Goal: Information Seeking & Learning: Find specific fact

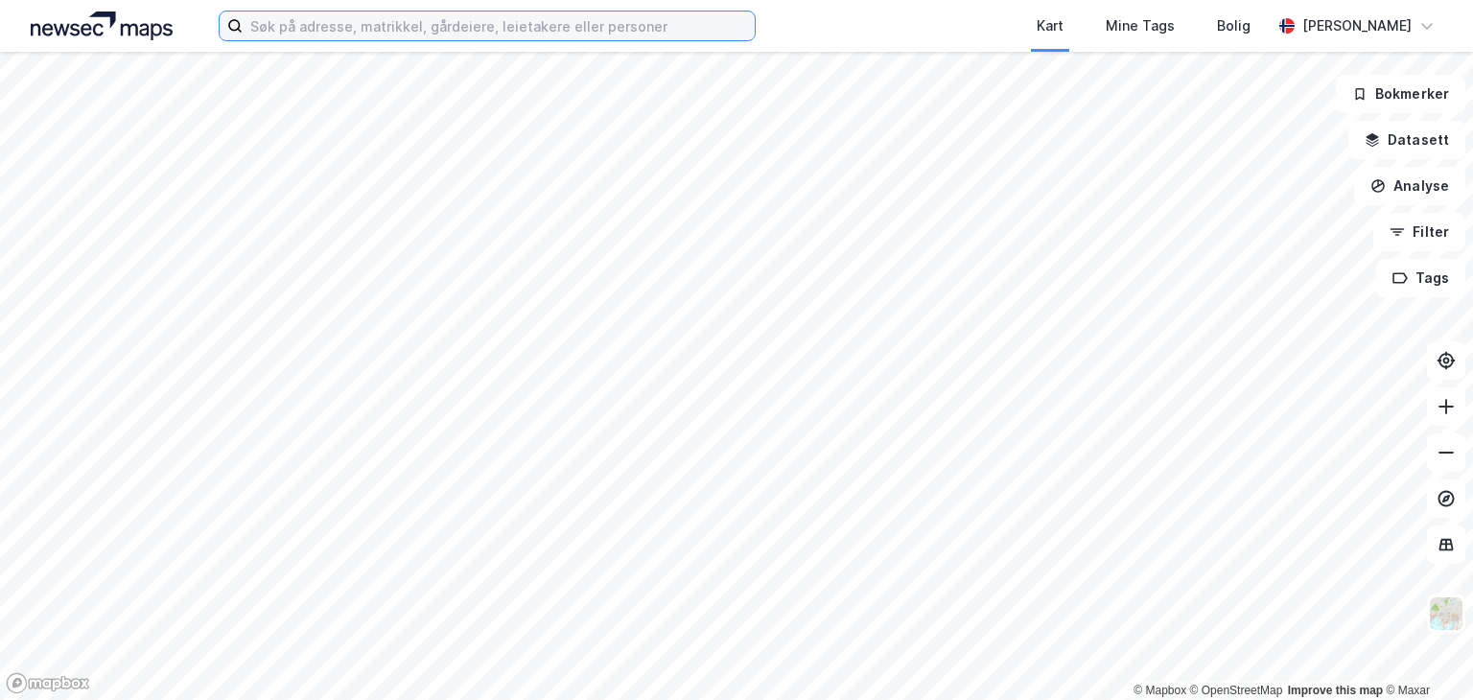
click at [426, 24] on input at bounding box center [499, 26] width 512 height 29
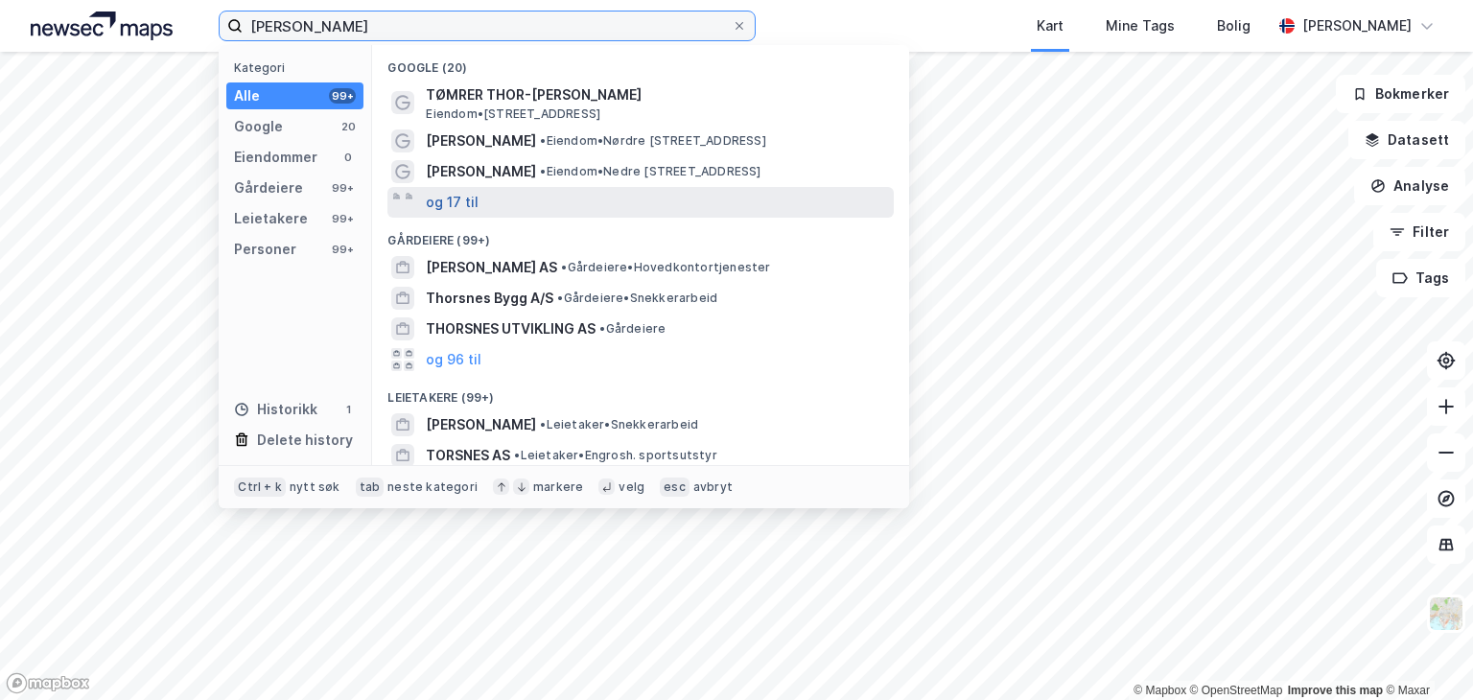
type input "[PERSON_NAME]"
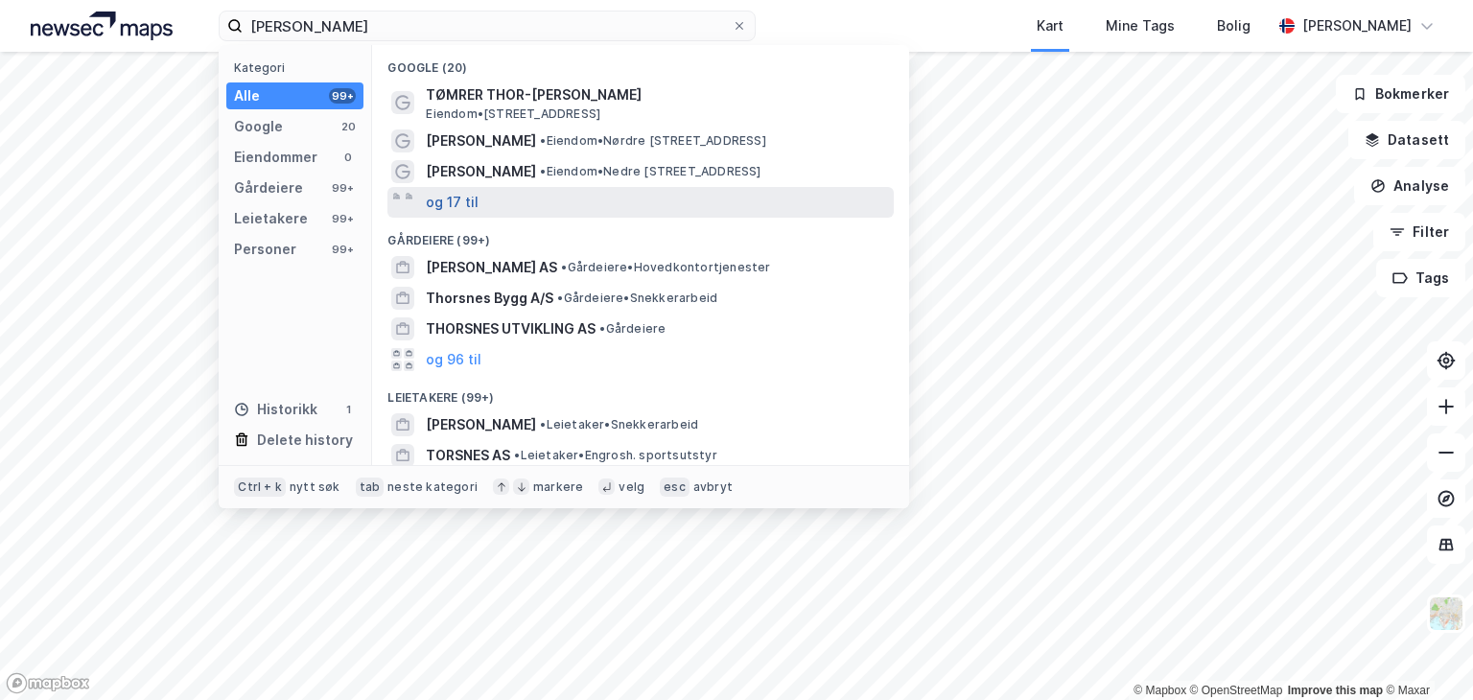
click at [467, 193] on button "og 17 til" at bounding box center [452, 202] width 53 height 23
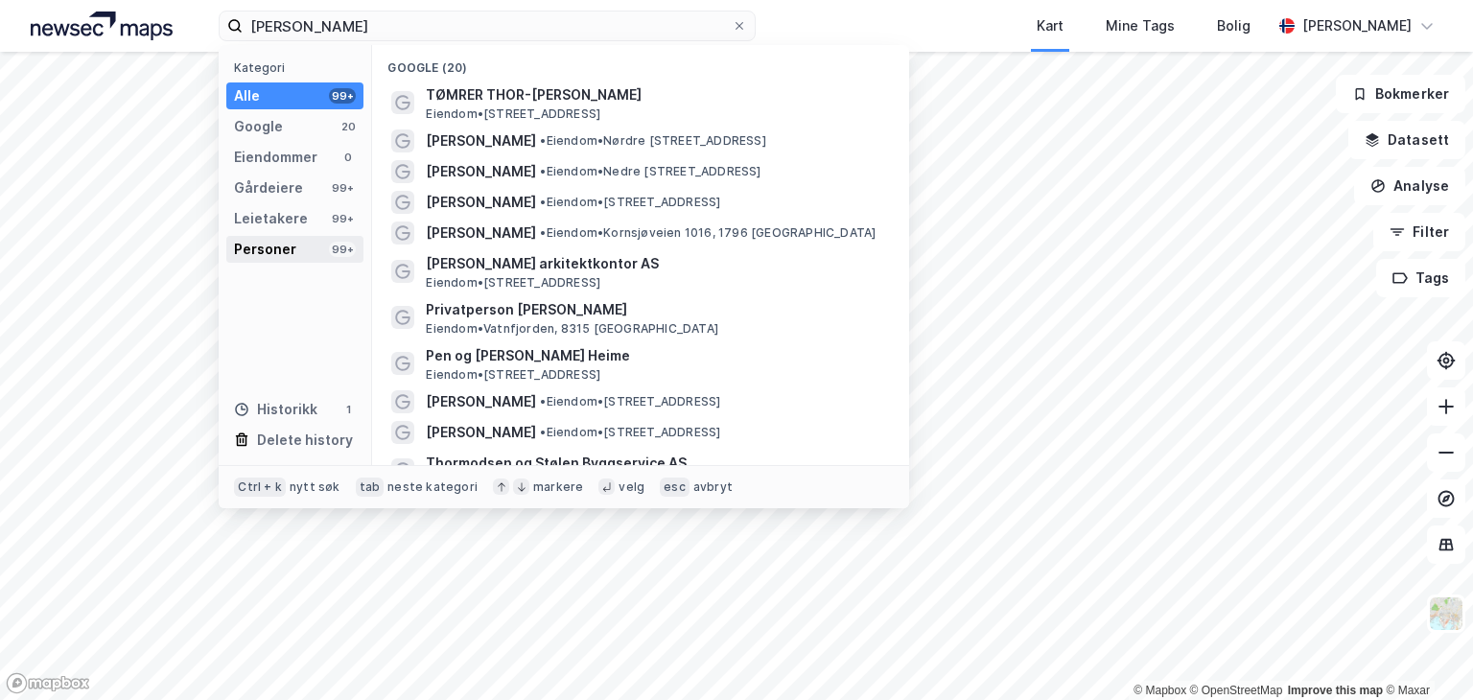
click at [287, 236] on div "Personer 99+" at bounding box center [294, 249] width 137 height 27
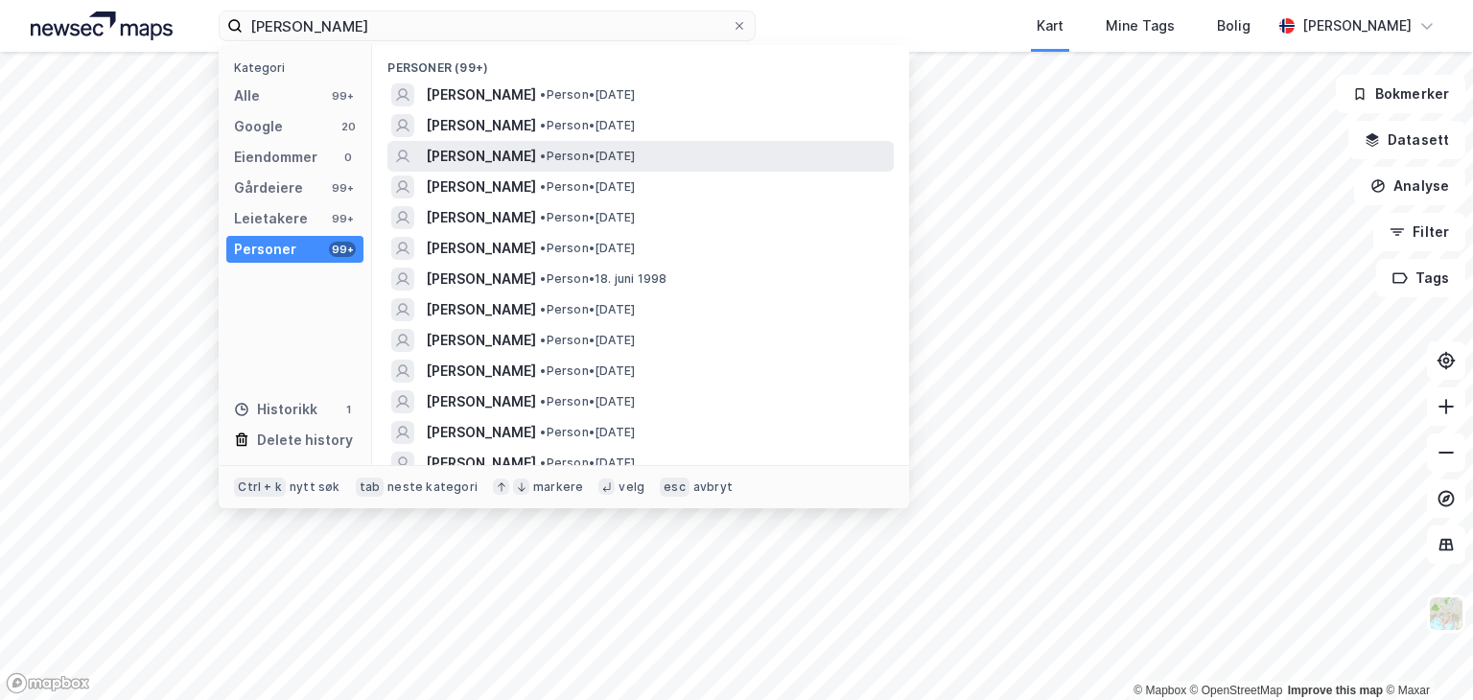
click at [530, 158] on span "[PERSON_NAME]" at bounding box center [481, 156] width 110 height 23
